Goal: Task Accomplishment & Management: Use online tool/utility

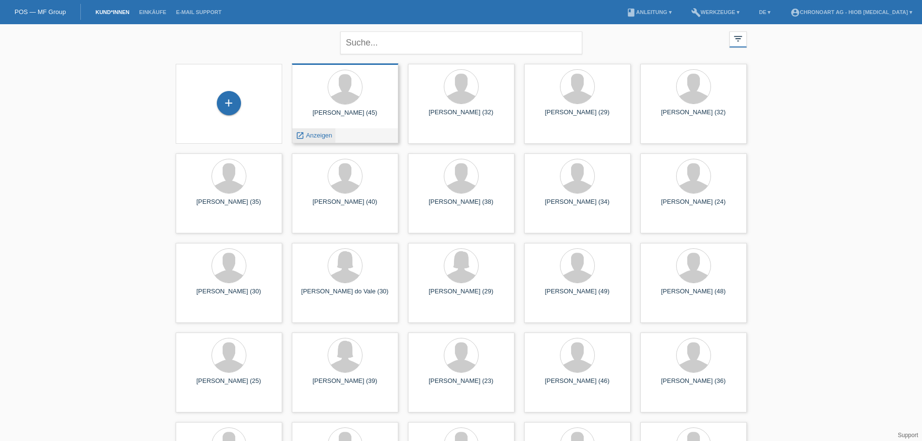
click at [322, 135] on span "Anzeigen" at bounding box center [319, 135] width 26 height 7
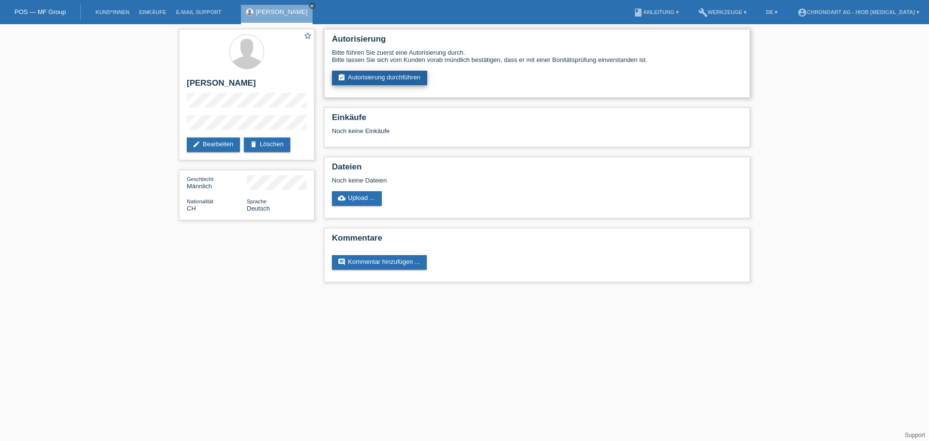
click at [420, 78] on link "assignment_turned_in Autorisierung durchführen" at bounding box center [379, 78] width 95 height 15
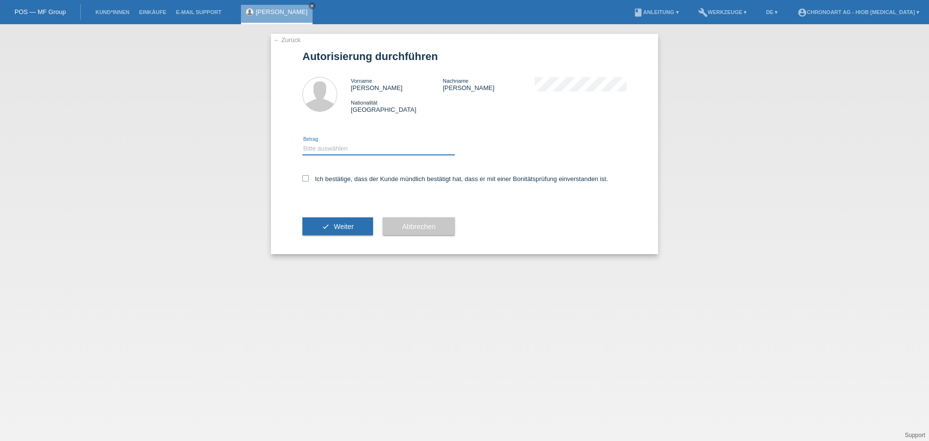
click at [354, 149] on select "Bitte auswählen CHF 1.00 - CHF 499.00 CHF 500.00 - CHF 1'999.00 CHF 2'000.00 - …" at bounding box center [378, 149] width 152 height 12
select select "3"
click at [302, 143] on select "Bitte auswählen CHF 1.00 - CHF 499.00 CHF 500.00 - CHF 1'999.00 CHF 2'000.00 - …" at bounding box center [378, 149] width 152 height 12
click at [348, 182] on label "Ich bestätige, dass der Kunde mündlich bestätigt hat, dass er mit einer Bonität…" at bounding box center [455, 178] width 306 height 7
click at [309, 181] on input "Ich bestätige, dass der Kunde mündlich bestätigt hat, dass er mit einer Bonität…" at bounding box center [305, 178] width 6 height 6
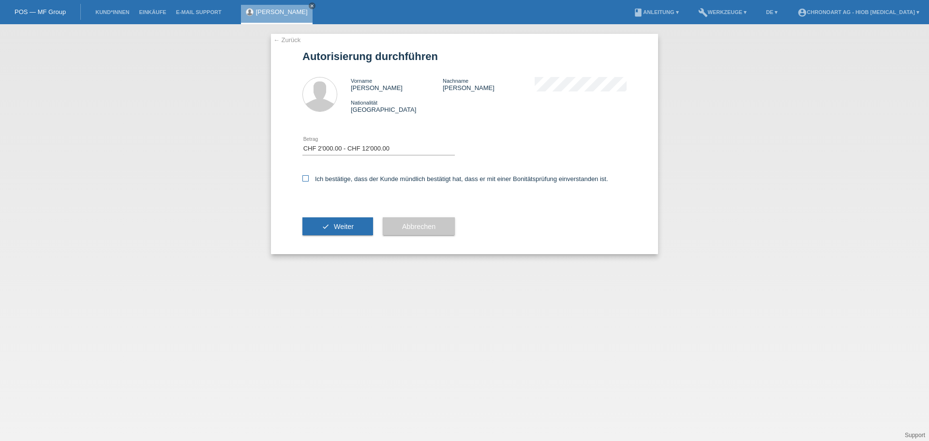
checkbox input "true"
click at [344, 216] on div "check Weiter" at bounding box center [337, 226] width 71 height 56
click at [343, 234] on button "check Weiter" at bounding box center [337, 226] width 71 height 18
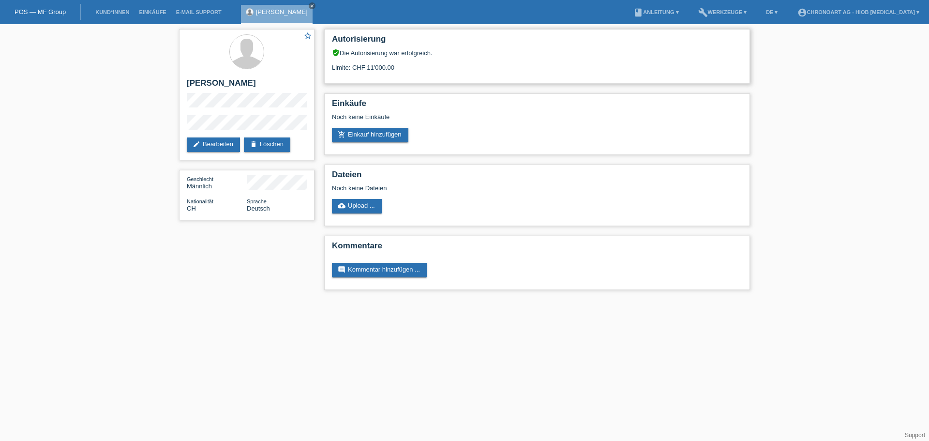
click at [361, 82] on div "Autorisierung verified_user Die Autorisierung war erfolgreich. Limite: CHF 11'0…" at bounding box center [537, 56] width 426 height 55
click at [614, 299] on html "POS — MF Group Kund*innen Einkäufe E-Mail Support [PERSON_NAME] close menu" at bounding box center [464, 149] width 929 height 299
